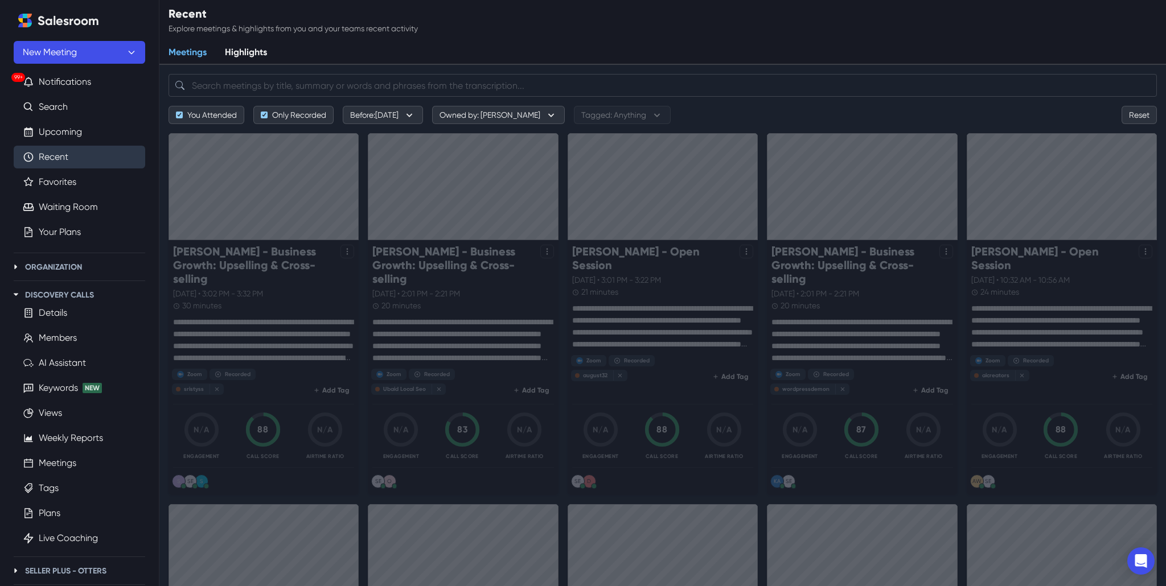
click at [219, 262] on div "Loading..." at bounding box center [583, 247] width 1166 height 228
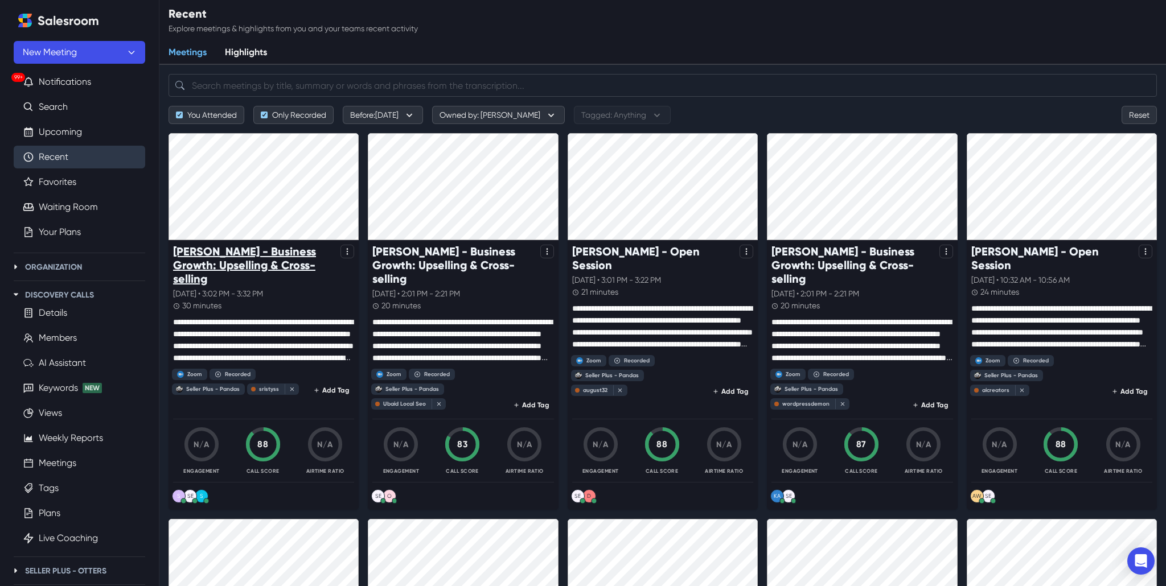
click at [210, 255] on p "[PERSON_NAME] - Business Growth: Upselling & Cross-selling" at bounding box center [254, 265] width 163 height 41
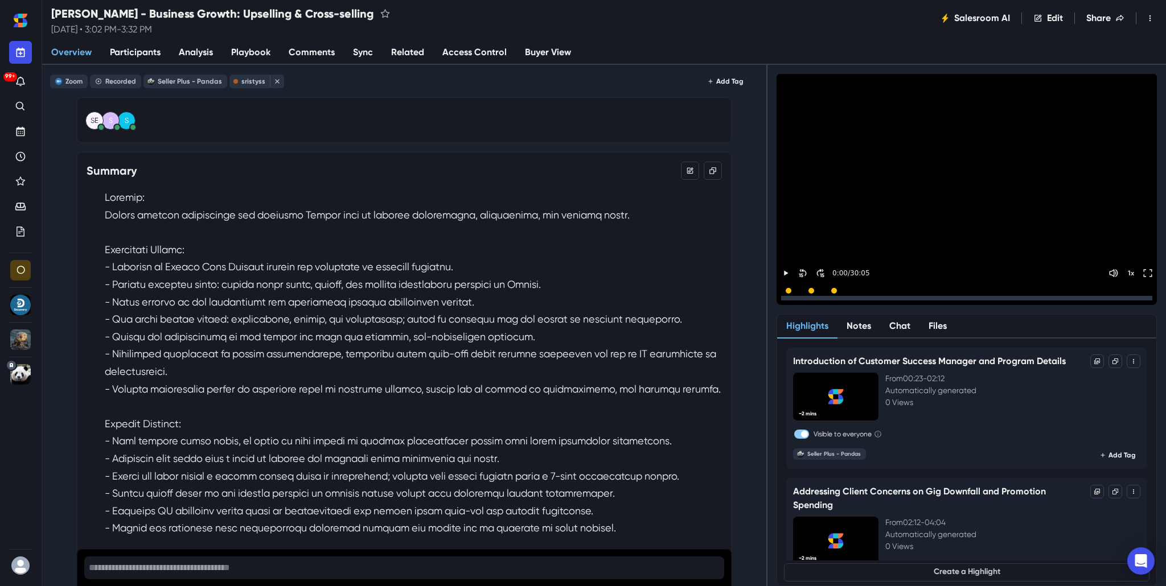
click at [347, 50] on link "Sync" at bounding box center [363, 53] width 38 height 24
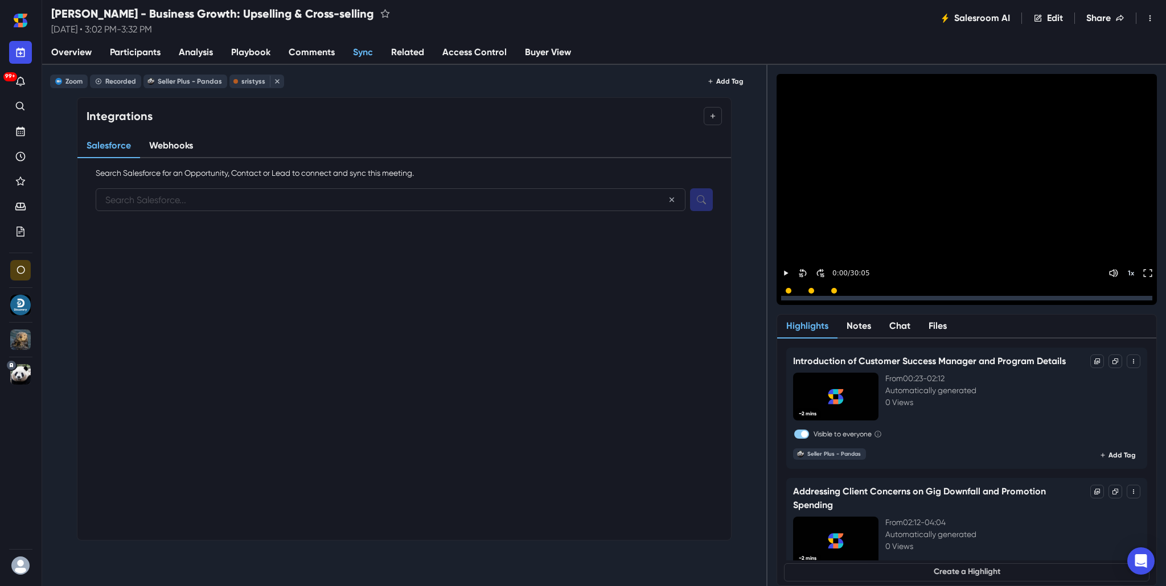
click at [82, 52] on span "Overview" at bounding box center [71, 53] width 40 height 14
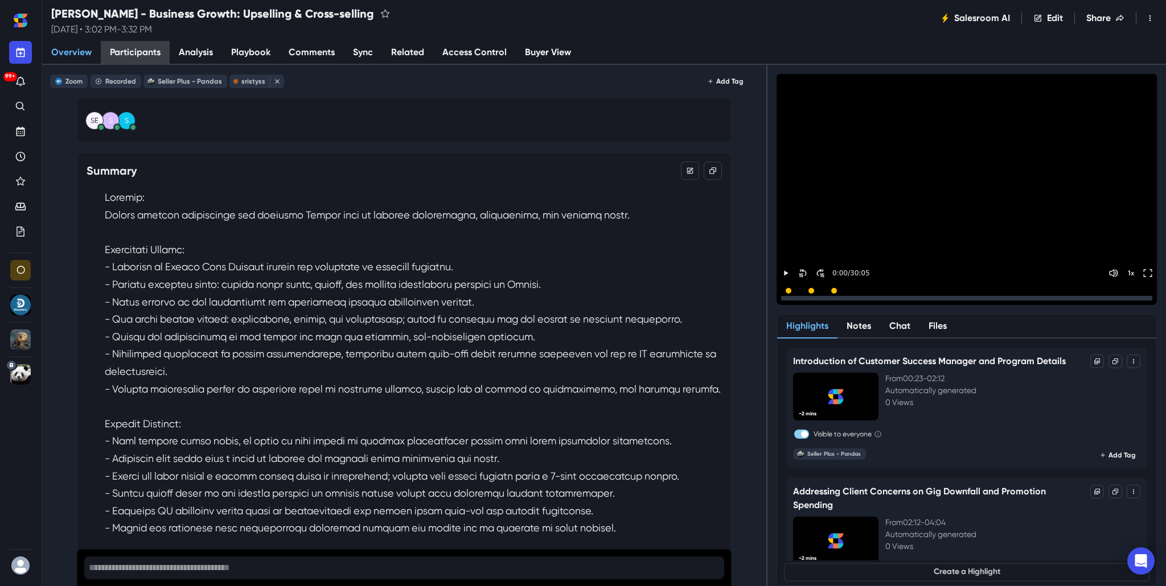
click at [123, 56] on span "Participants" at bounding box center [135, 53] width 51 height 14
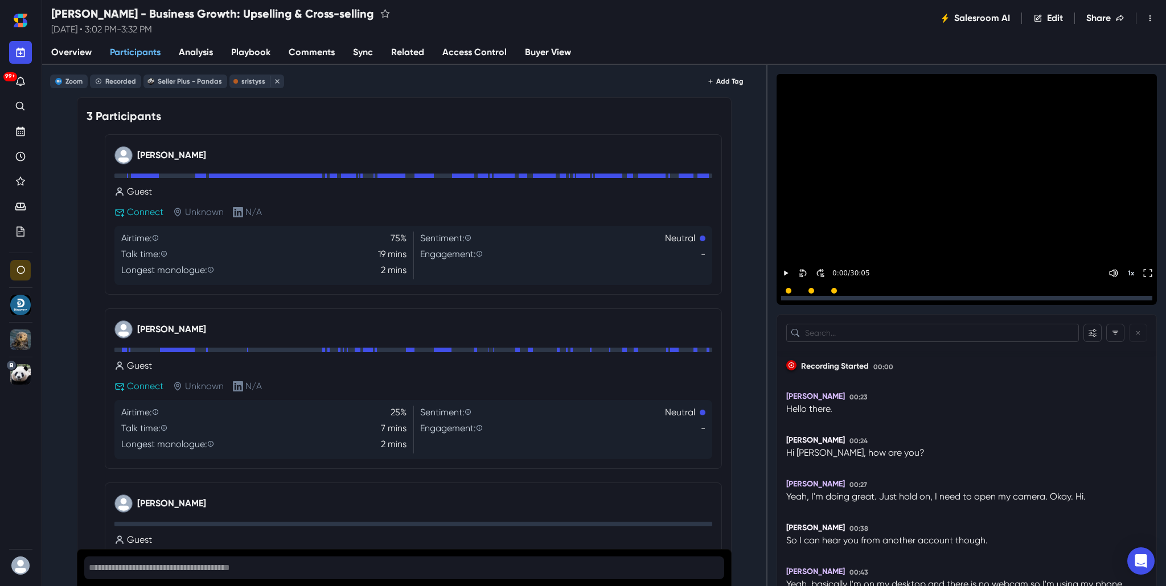
click at [68, 56] on span "Overview" at bounding box center [71, 53] width 40 height 14
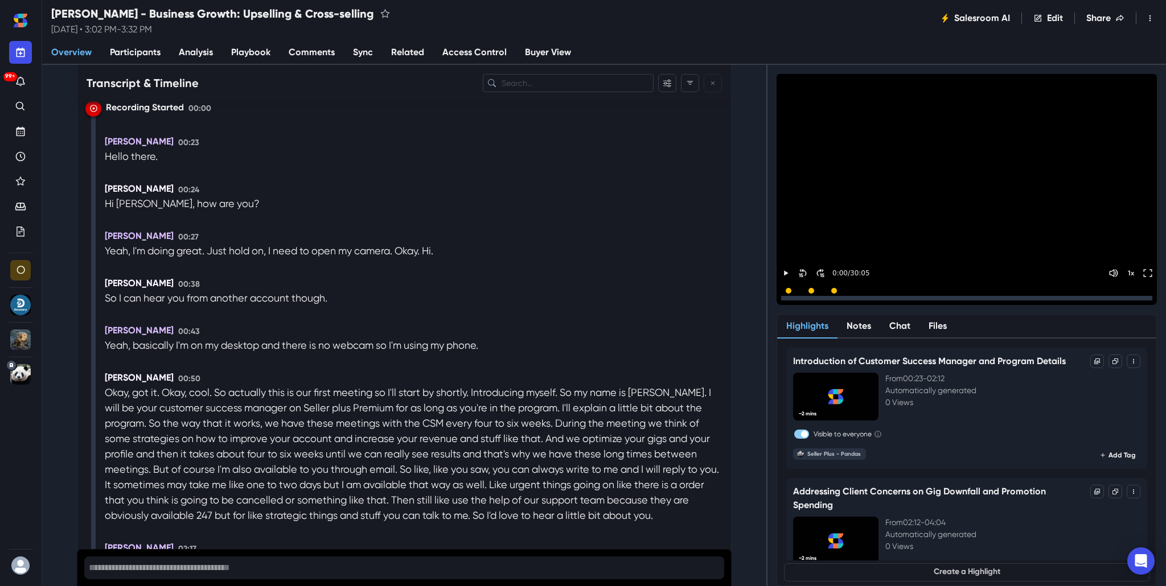
scroll to position [1043, 0]
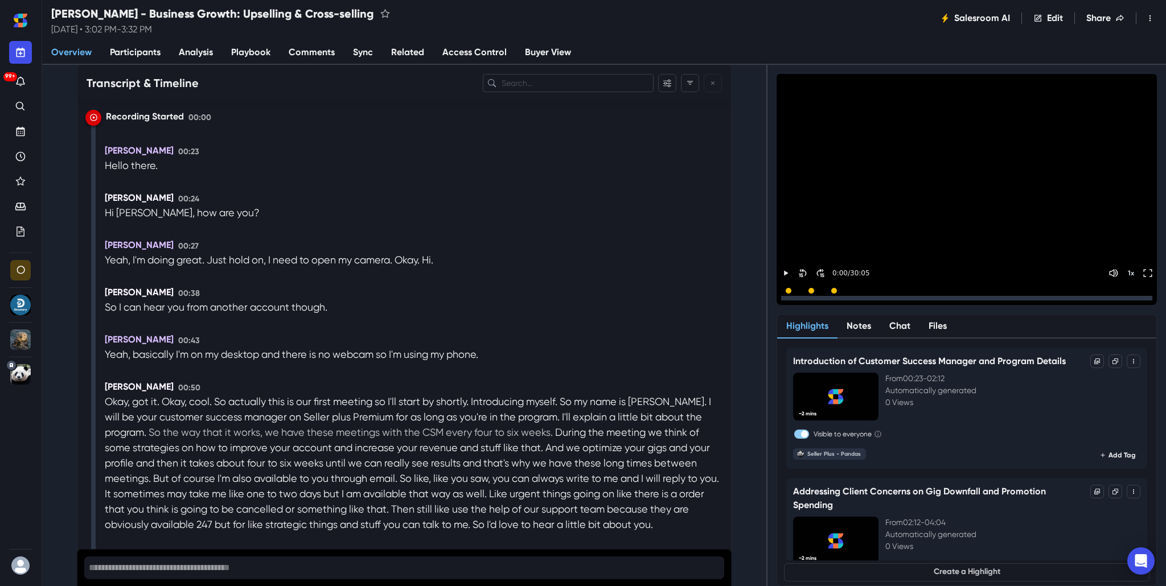
drag, startPoint x: 106, startPoint y: 150, endPoint x: 169, endPoint y: 438, distance: 294.2
drag, startPoint x: 103, startPoint y: 149, endPoint x: 123, endPoint y: 194, distance: 49.2
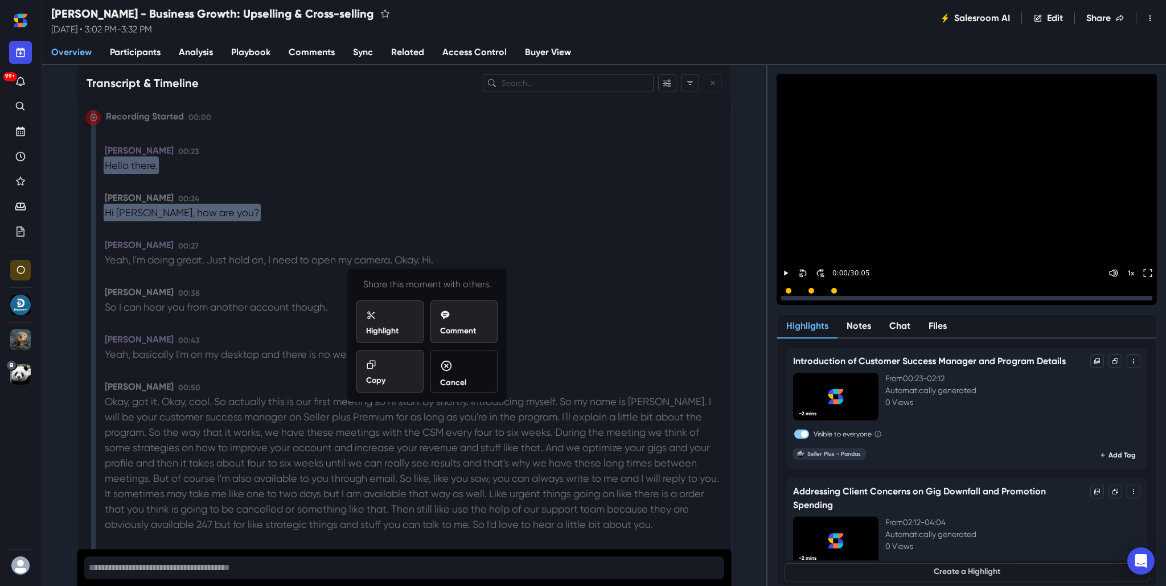
click at [123, 194] on p "[PERSON_NAME]" at bounding box center [139, 198] width 69 height 14
drag, startPoint x: 237, startPoint y: 185, endPoint x: 180, endPoint y: 169, distance: 58.7
drag, startPoint x: 104, startPoint y: 150, endPoint x: 291, endPoint y: 243, distance: 208.3
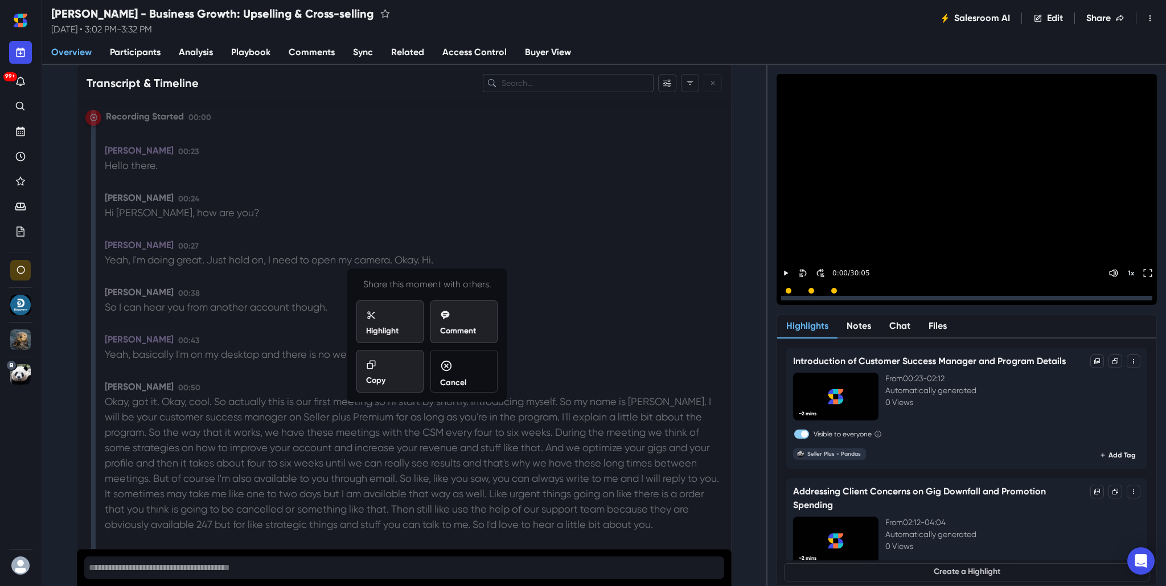
click at [462, 383] on p "Cancel" at bounding box center [453, 383] width 26 height 12
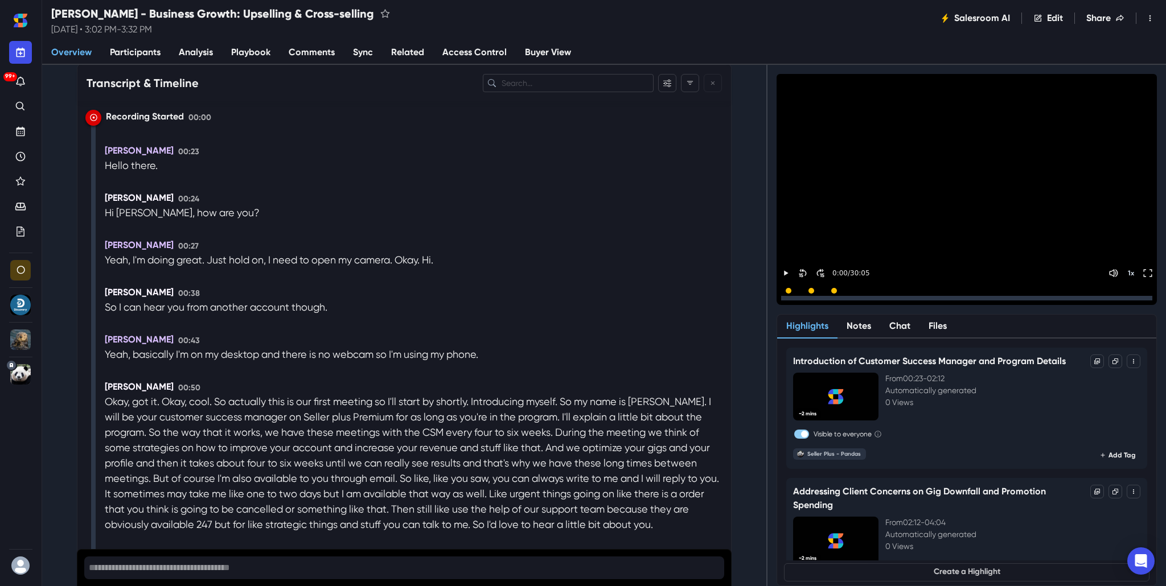
drag, startPoint x: 106, startPoint y: 149, endPoint x: 138, endPoint y: 172, distance: 39.5
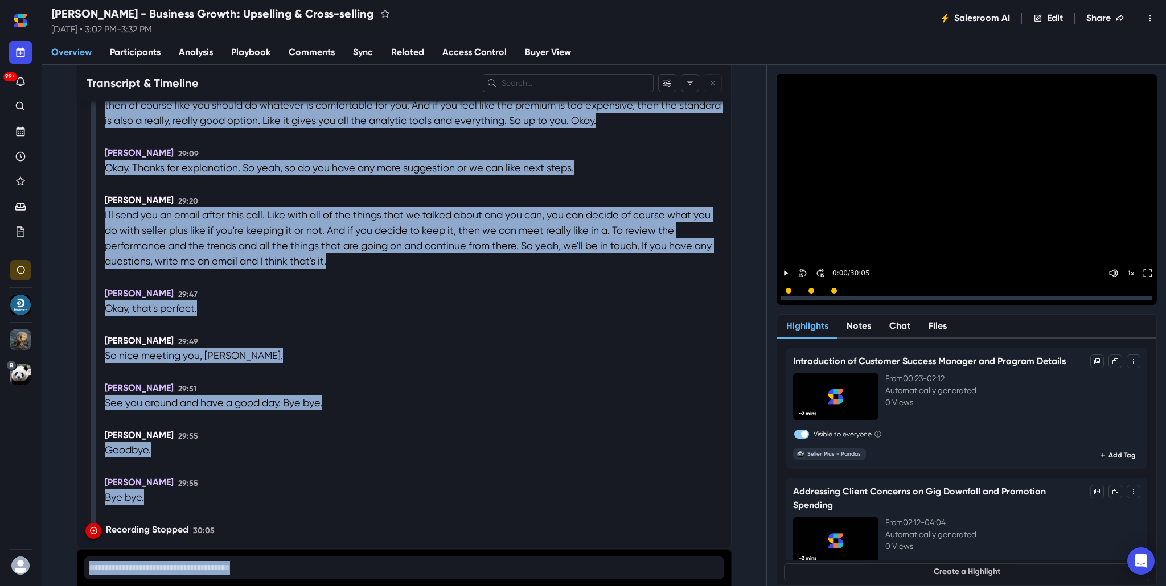
scroll to position [7245, 0]
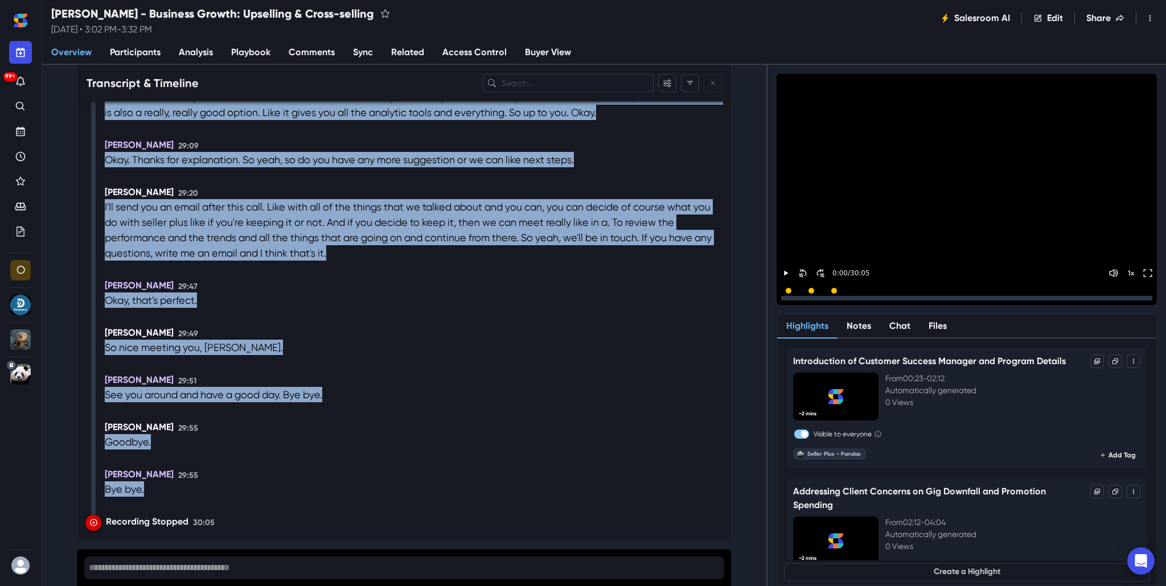
drag, startPoint x: 103, startPoint y: 150, endPoint x: 371, endPoint y: 492, distance: 433.9
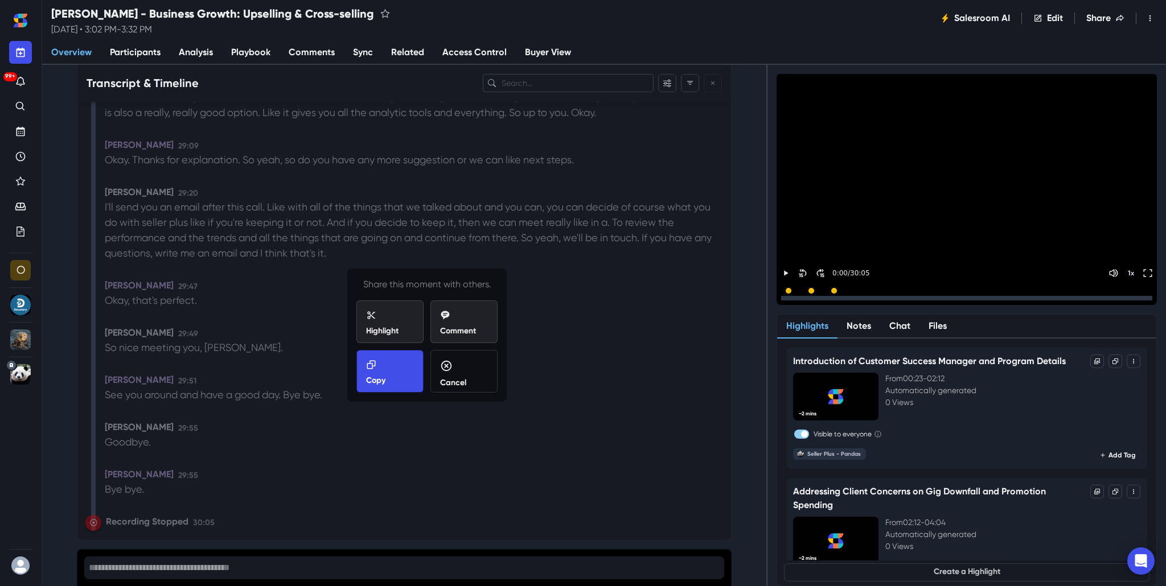
click at [388, 377] on div "Copy" at bounding box center [390, 373] width 48 height 27
